Goal: Transaction & Acquisition: Purchase product/service

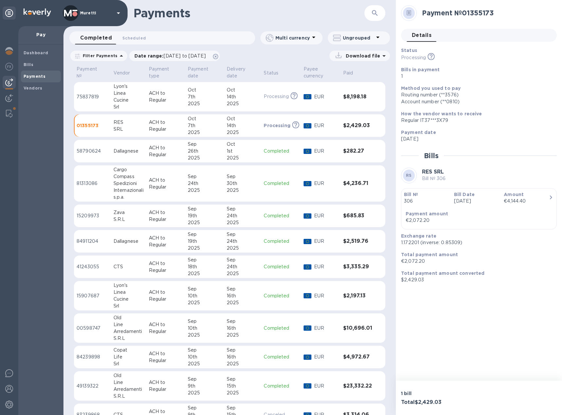
click at [33, 76] on b "Payments" at bounding box center [35, 76] width 22 height 5
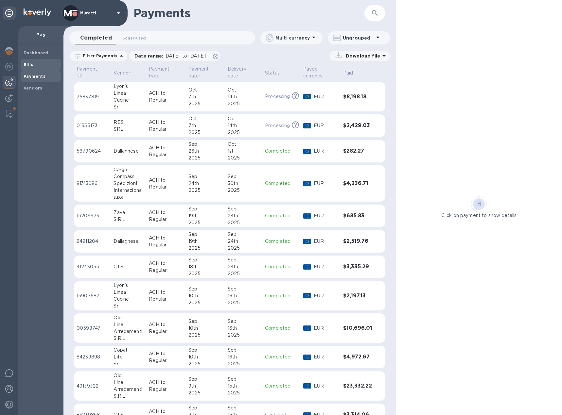
click at [37, 66] on span "Bills" at bounding box center [41, 65] width 35 height 7
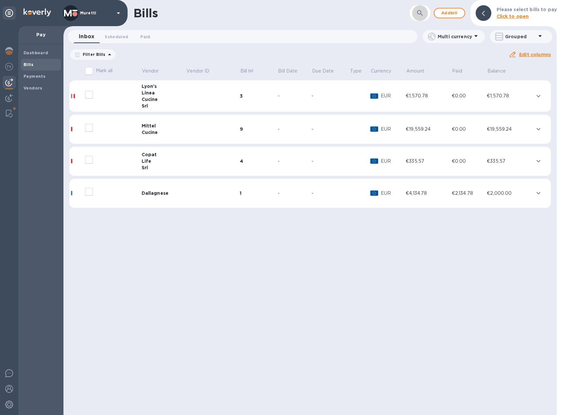
click at [426, 11] on button "button" at bounding box center [420, 13] width 16 height 16
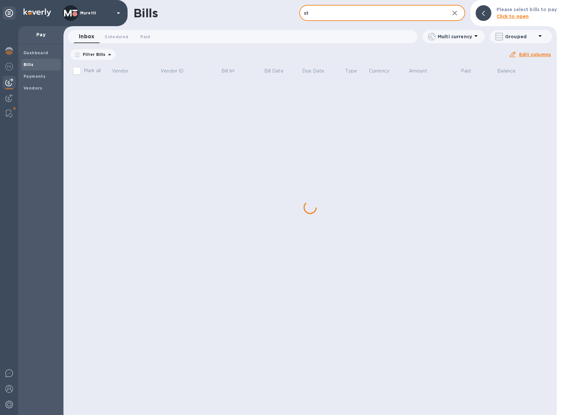
type input "s"
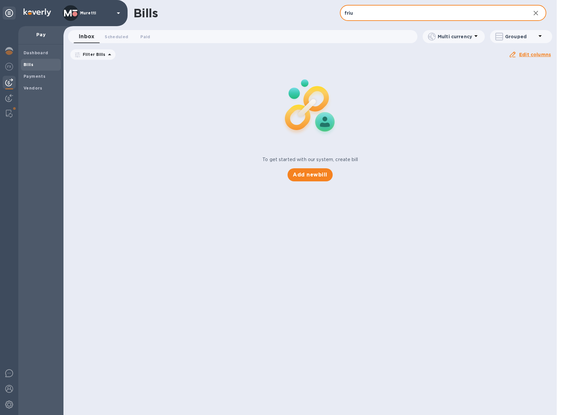
type input "friu"
click at [0, 0] on icon at bounding box center [0, 0] width 0 height 0
click at [534, 13] on div "Bills friu ​ Add bill" at bounding box center [309, 13] width 493 height 26
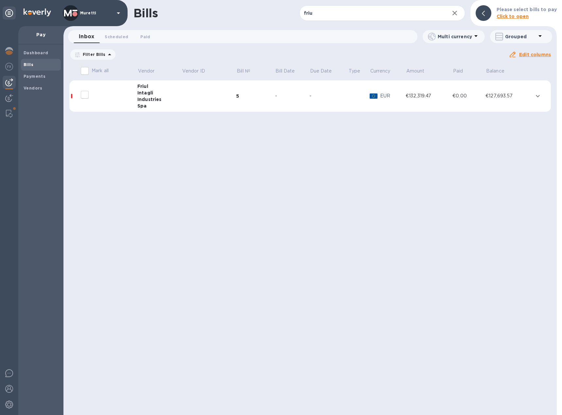
click at [159, 92] on div "Intagli" at bounding box center [159, 93] width 44 height 7
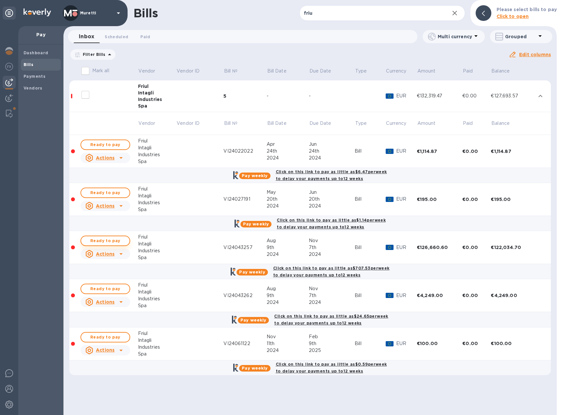
click at [101, 241] on span "Ready to pay" at bounding box center [105, 241] width 38 height 8
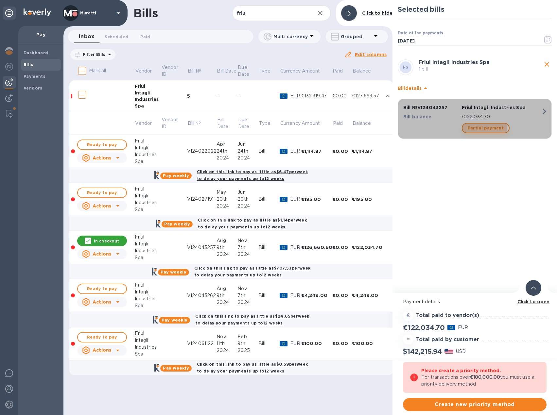
click at [477, 126] on span "Partial payment" at bounding box center [486, 128] width 36 height 8
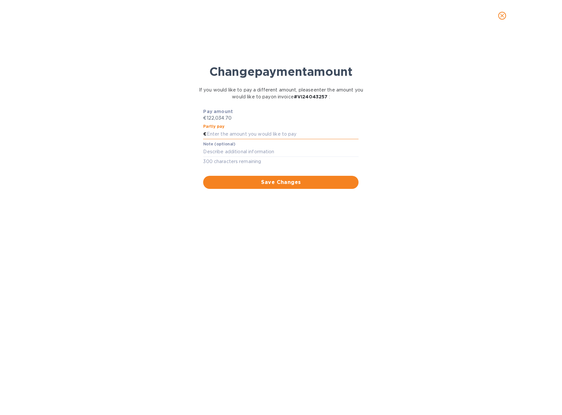
click at [239, 130] on input "text" at bounding box center [283, 135] width 152 height 10
type input "10,000"
click at [434, 107] on div "Change payment amount If you would like to pay a different amount, please enter…" at bounding box center [281, 228] width 552 height 376
click at [280, 181] on span "Save Changes" at bounding box center [280, 183] width 145 height 8
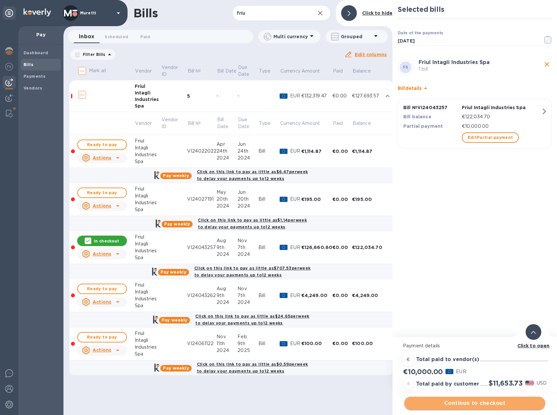
click at [461, 404] on span "Continue to checkout" at bounding box center [475, 404] width 131 height 8
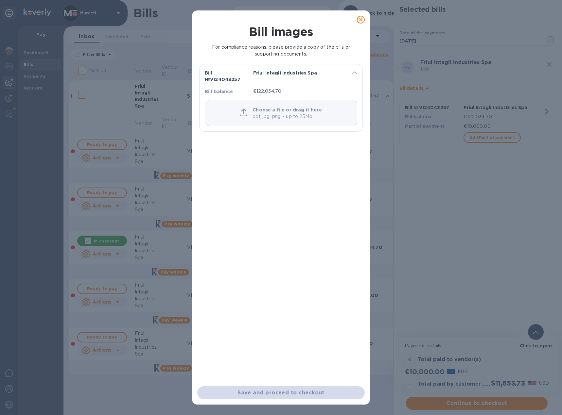
click at [268, 116] on p "pdf, jpg, png • up to 25Mb" at bounding box center [287, 116] width 69 height 7
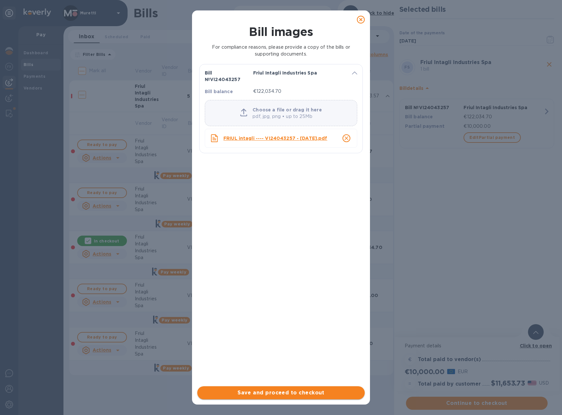
click at [297, 391] on span "Save and proceed to checkout" at bounding box center [280, 393] width 157 height 8
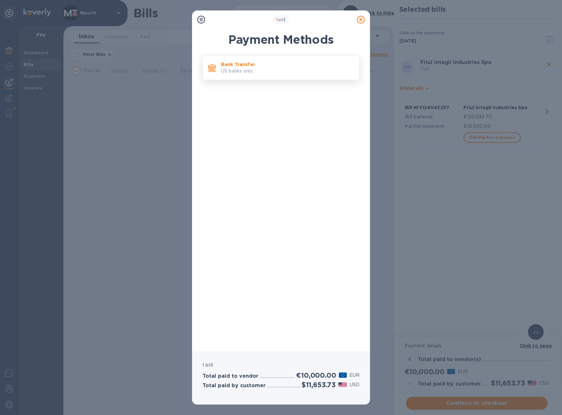
click at [255, 65] on p "Bank Transfer" at bounding box center [287, 64] width 133 height 7
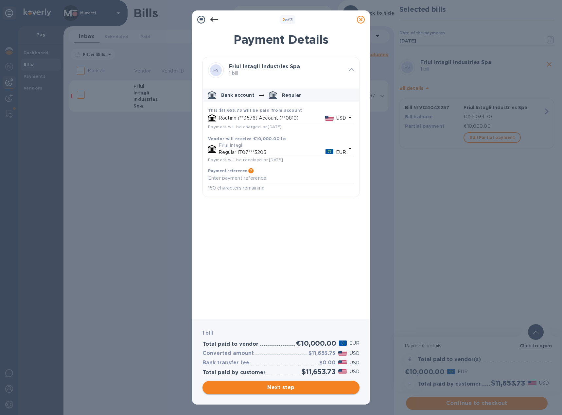
click at [283, 388] on span "Next step" at bounding box center [281, 388] width 147 height 8
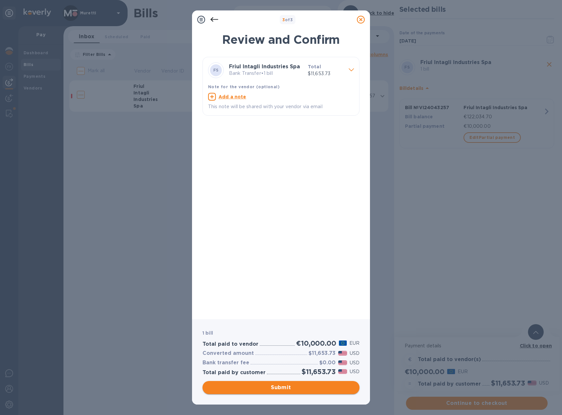
click at [285, 391] on span "Submit" at bounding box center [281, 388] width 147 height 8
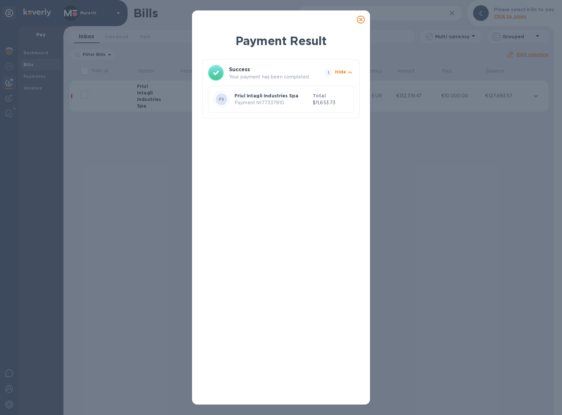
click at [297, 149] on div "Payment Result Success Your payment has been completed. 1 Hide FS Friul Intagli…" at bounding box center [280, 216] width 157 height 367
click at [361, 21] on icon at bounding box center [361, 20] width 8 height 8
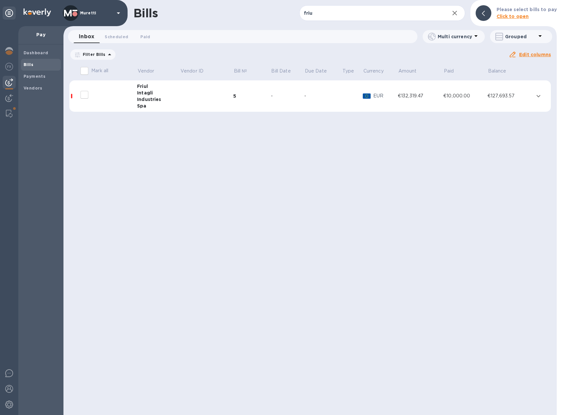
click at [195, 99] on td at bounding box center [206, 96] width 53 height 32
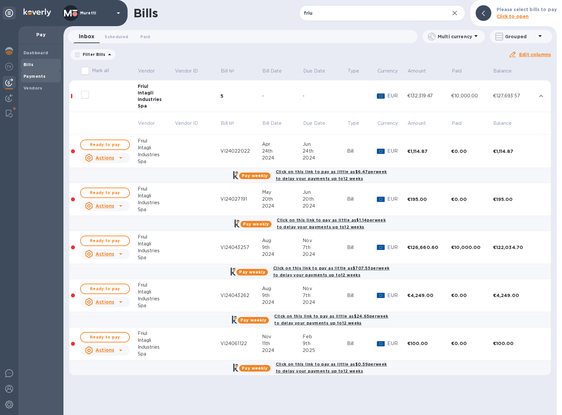
click at [29, 77] on b "Payments" at bounding box center [35, 76] width 22 height 5
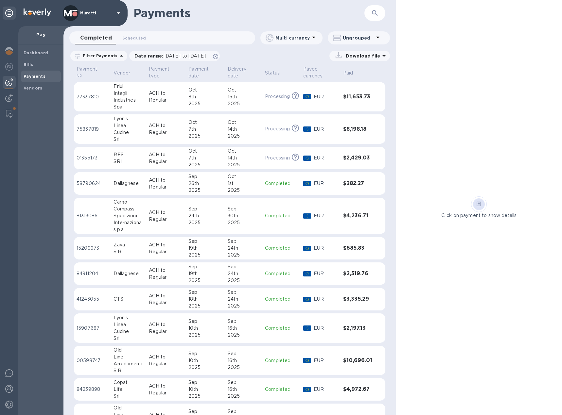
click at [176, 98] on p "ACH to Regular" at bounding box center [166, 97] width 34 height 14
